Goal: Find specific page/section: Find specific page/section

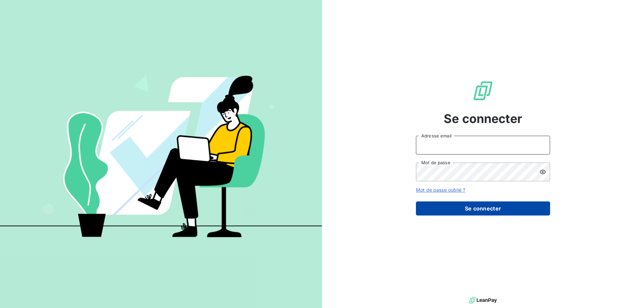
type input "[EMAIL_ADDRESS][DOMAIN_NAME]"
click at [449, 206] on button "Se connecter" at bounding box center [483, 208] width 134 height 14
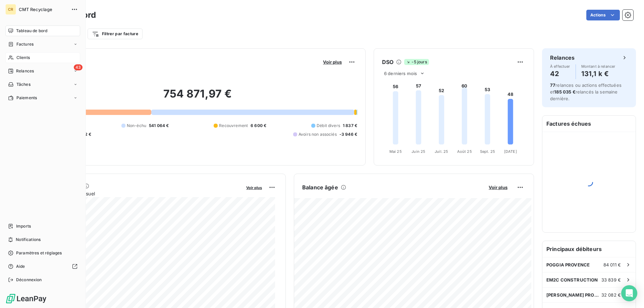
click at [25, 58] on span "Clients" at bounding box center [22, 58] width 13 height 6
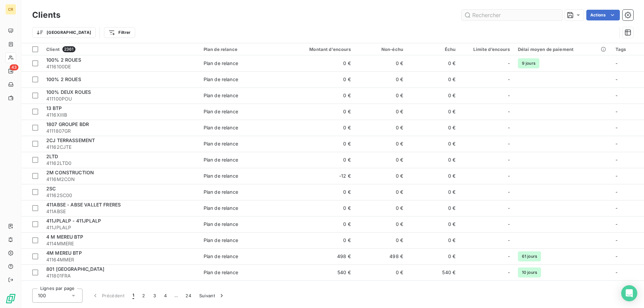
click at [500, 19] on input "text" at bounding box center [511, 15] width 101 height 11
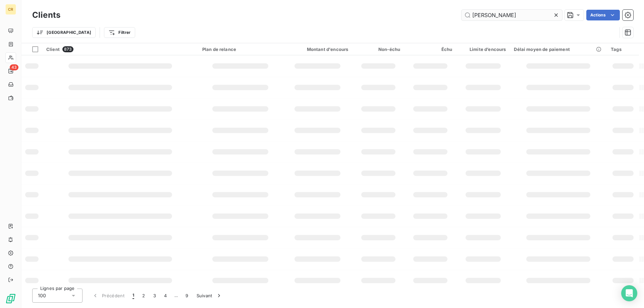
type input "[PERSON_NAME]"
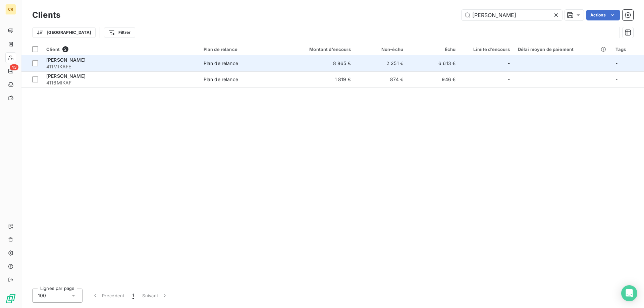
click at [153, 63] on div "[PERSON_NAME]" at bounding box center [120, 60] width 149 height 7
